Goal: Book appointment/travel/reservation

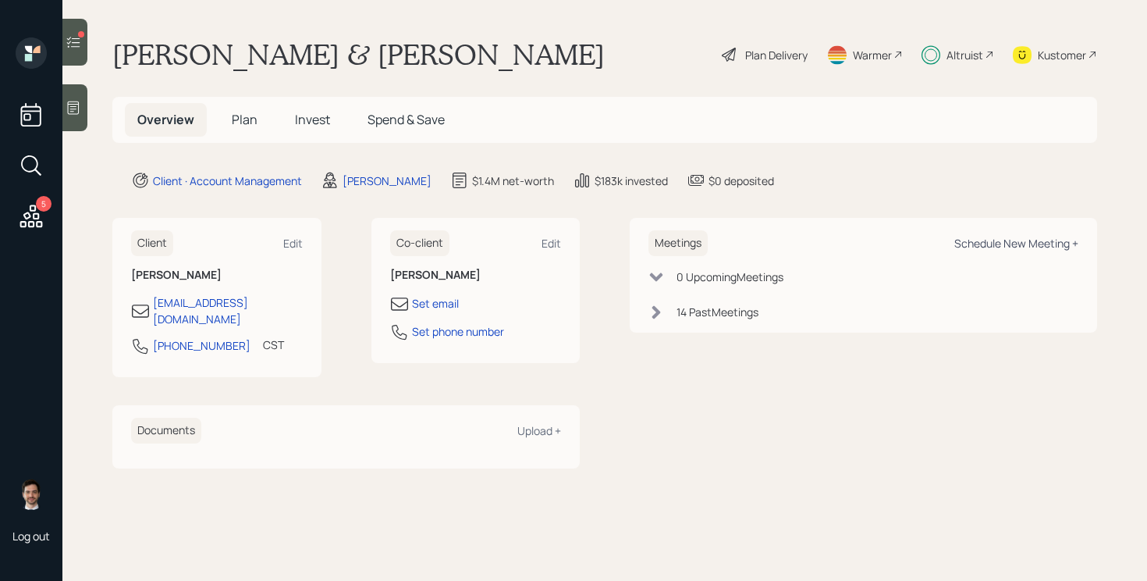
click at [976, 237] on div "Schedule New Meeting +" at bounding box center [1017, 243] width 124 height 15
select select "ef6b64e1-8f62-4a74-b865-a7df4b35b836"
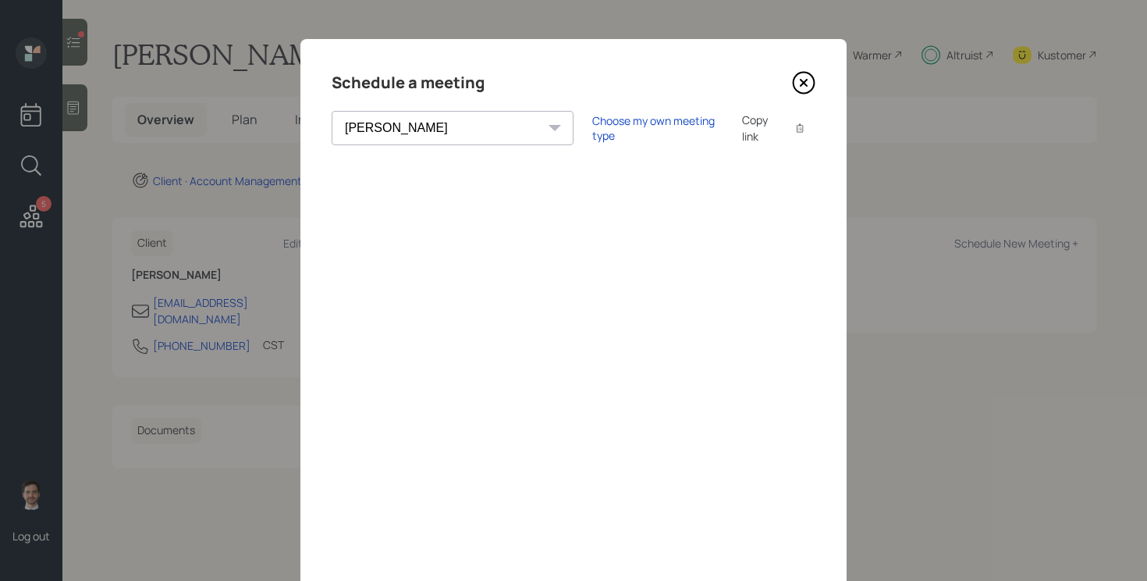
scroll to position [122, 0]
